Goal: Task Accomplishment & Management: Manage account settings

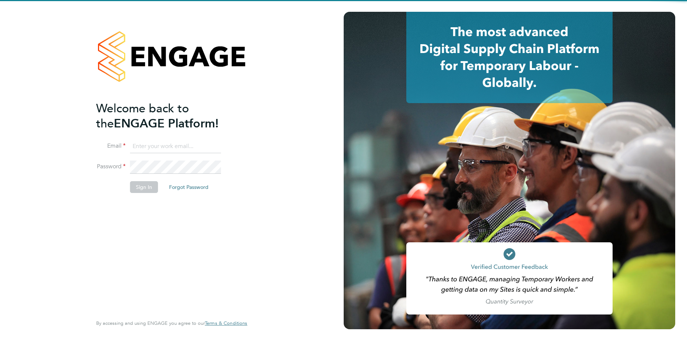
type input "marian.chitimus@vistry.co.uk"
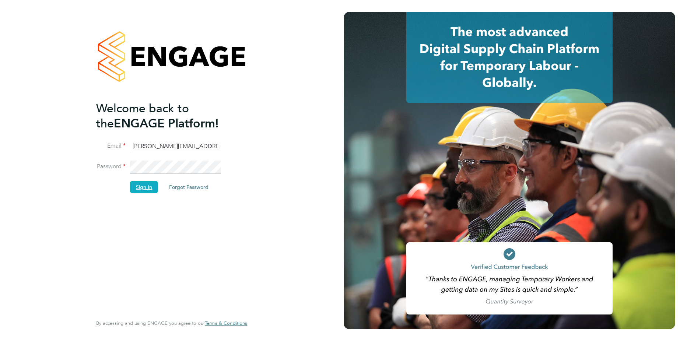
click at [140, 182] on button "Sign In" at bounding box center [144, 187] width 28 height 12
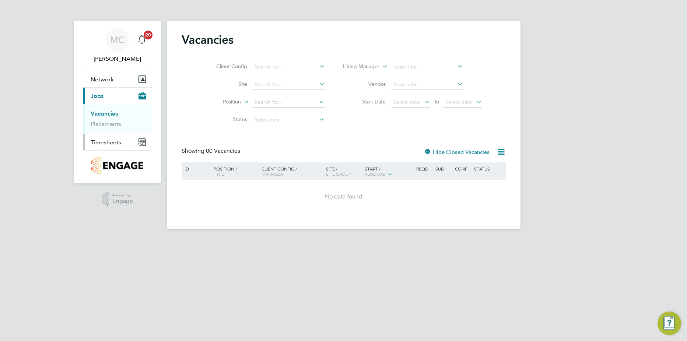
click at [104, 141] on span "Timesheets" at bounding box center [106, 142] width 31 height 7
click at [120, 132] on link "Timesheets" at bounding box center [106, 130] width 31 height 7
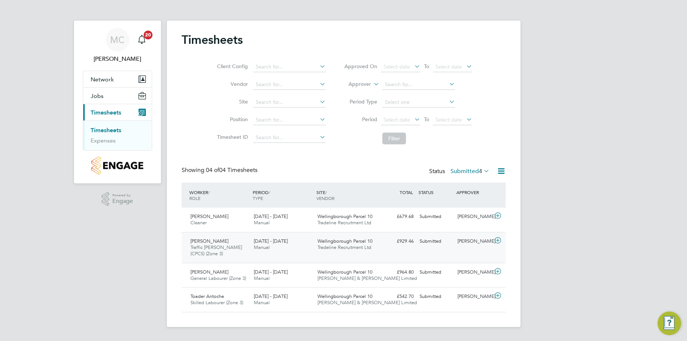
click at [498, 240] on icon at bounding box center [497, 241] width 9 height 6
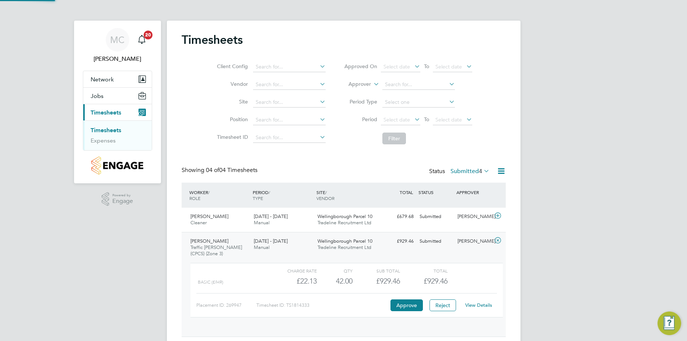
scroll to position [13, 72]
click at [500, 214] on icon at bounding box center [497, 216] width 9 height 6
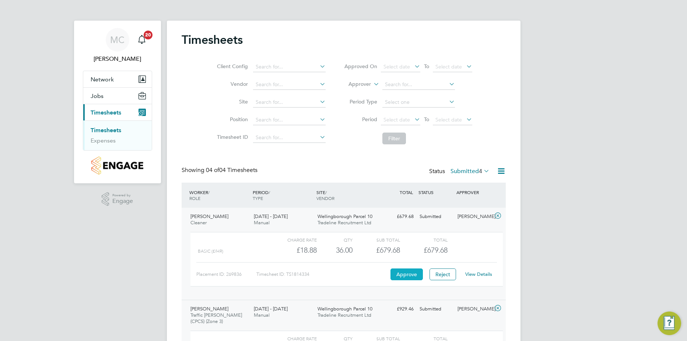
click at [404, 271] on button "Approve" at bounding box center [406, 275] width 32 height 12
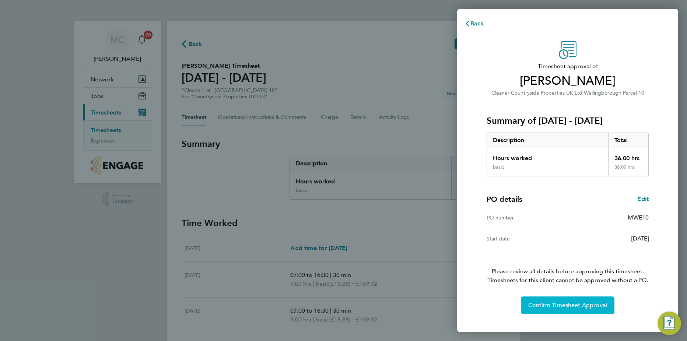
click at [533, 304] on span "Confirm Timesheet Approval" at bounding box center [567, 305] width 79 height 7
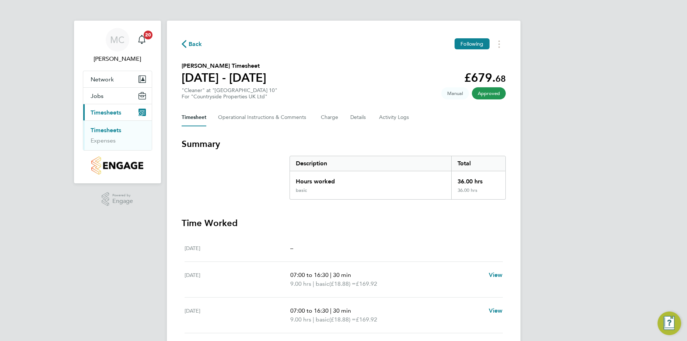
click at [109, 132] on link "Timesheets" at bounding box center [106, 130] width 31 height 7
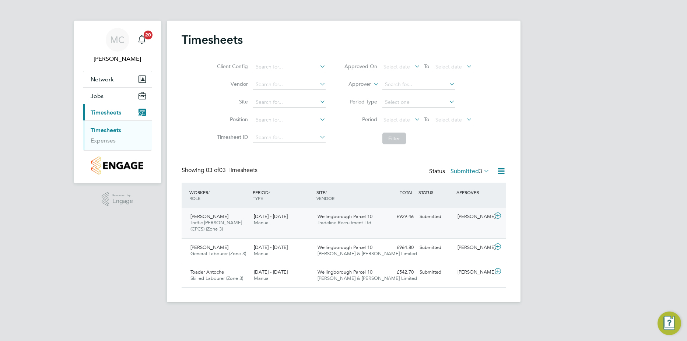
click at [502, 212] on div at bounding box center [499, 217] width 13 height 12
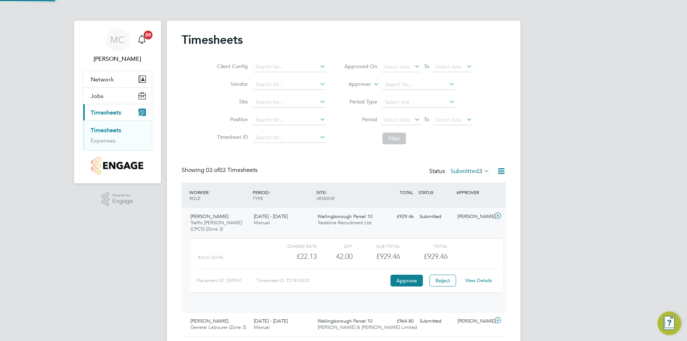
scroll to position [13, 72]
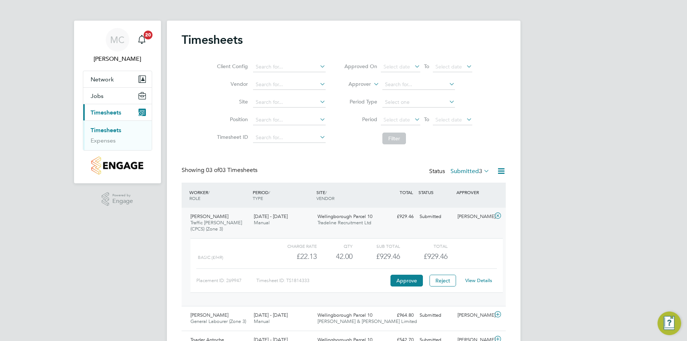
click at [476, 279] on link "View Details" at bounding box center [478, 280] width 27 height 6
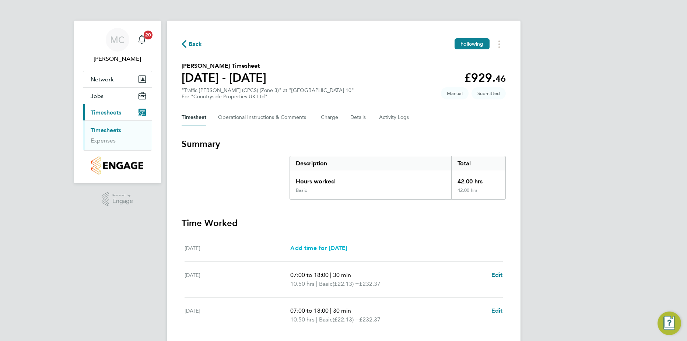
click at [331, 250] on span "Add time for [DATE]" at bounding box center [318, 248] width 57 height 7
select select "30"
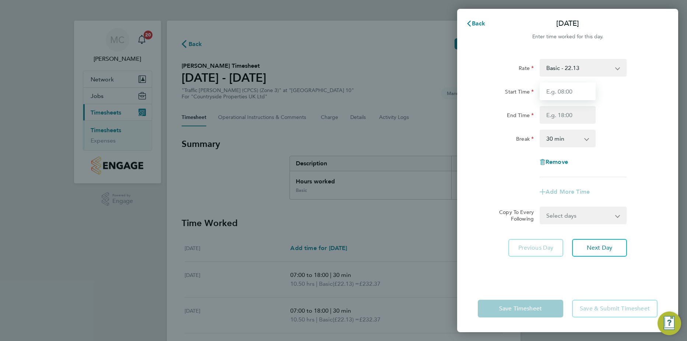
click at [577, 91] on input "Start Time" at bounding box center [568, 92] width 56 height 18
type input "07:30"
click at [570, 116] on input "End Time" at bounding box center [568, 115] width 56 height 18
click at [624, 111] on div "End Time" at bounding box center [568, 115] width 186 height 18
click at [571, 116] on input "End Time" at bounding box center [568, 115] width 56 height 18
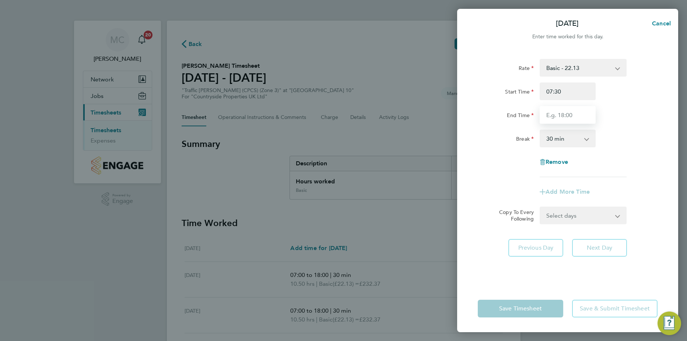
type input "14:00"
click at [630, 148] on div "Rate Basic - 22.13 Start Time 07:30 End Time 14:00 Break 0 min 15 min 30 min 45…" at bounding box center [568, 118] width 180 height 118
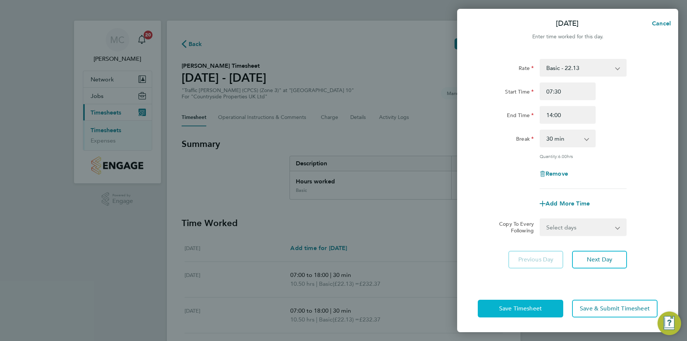
click at [538, 305] on button "Save Timesheet" at bounding box center [520, 309] width 85 height 18
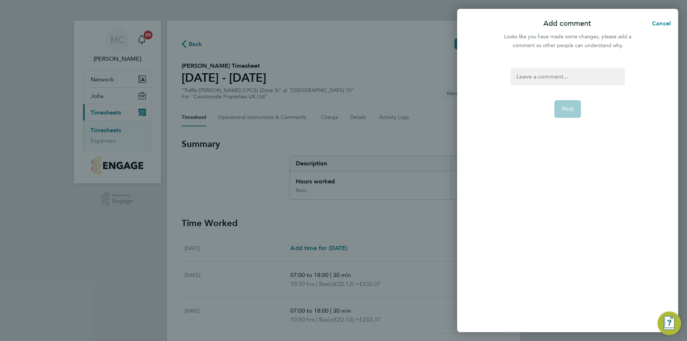
click at [567, 77] on div at bounding box center [568, 77] width 114 height 18
click at [576, 112] on button "Post" at bounding box center [567, 109] width 27 height 18
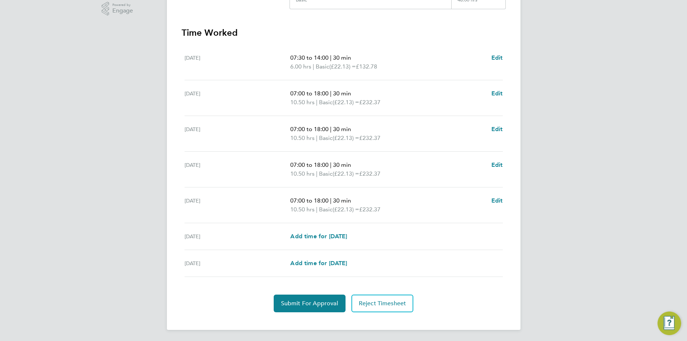
scroll to position [191, 0]
click at [308, 301] on span "Submit For Approval" at bounding box center [309, 302] width 57 height 7
click at [322, 303] on span "Approve Timesheet" at bounding box center [310, 302] width 54 height 7
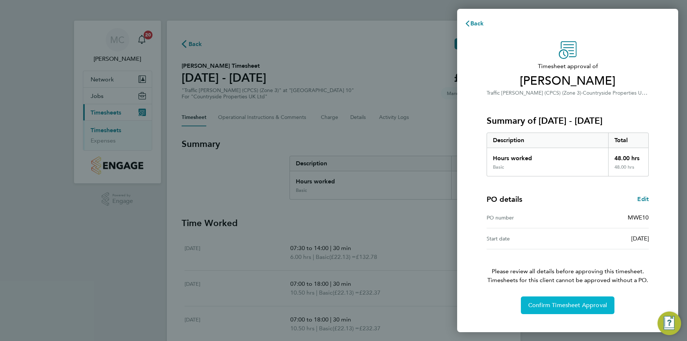
click at [594, 305] on span "Confirm Timesheet Approval" at bounding box center [567, 305] width 79 height 7
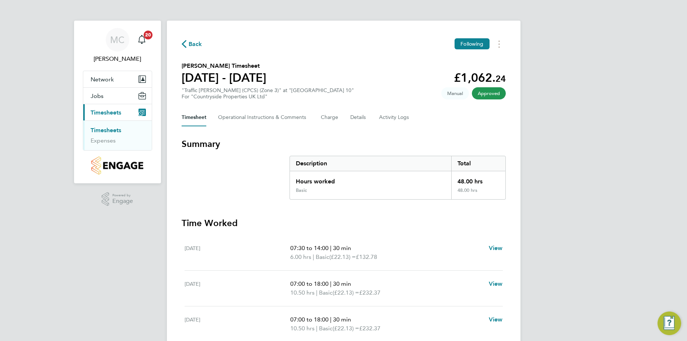
click at [105, 130] on link "Timesheets" at bounding box center [106, 130] width 31 height 7
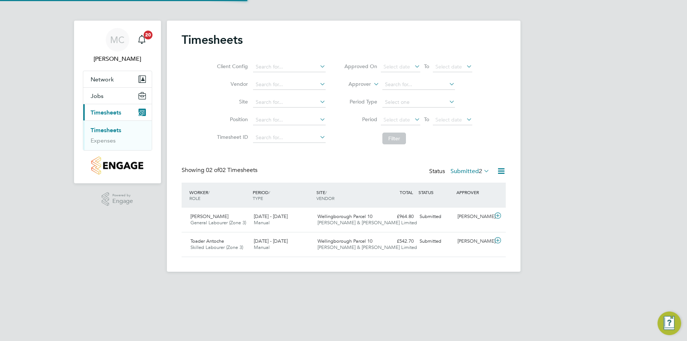
scroll to position [19, 64]
